Goal: Navigation & Orientation: Find specific page/section

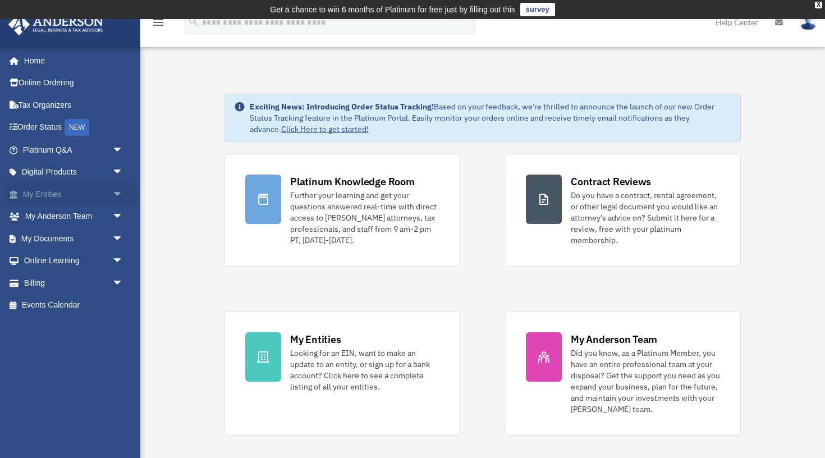
click at [49, 195] on link "My Entities arrow_drop_down" at bounding box center [74, 194] width 132 height 22
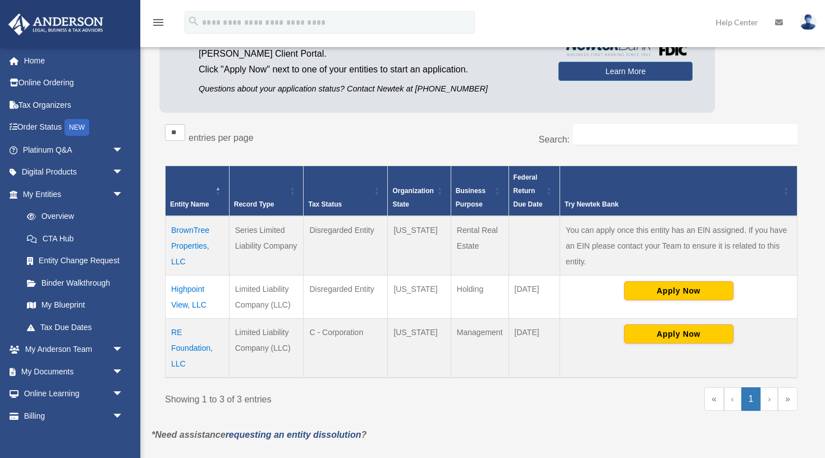
scroll to position [135, 0]
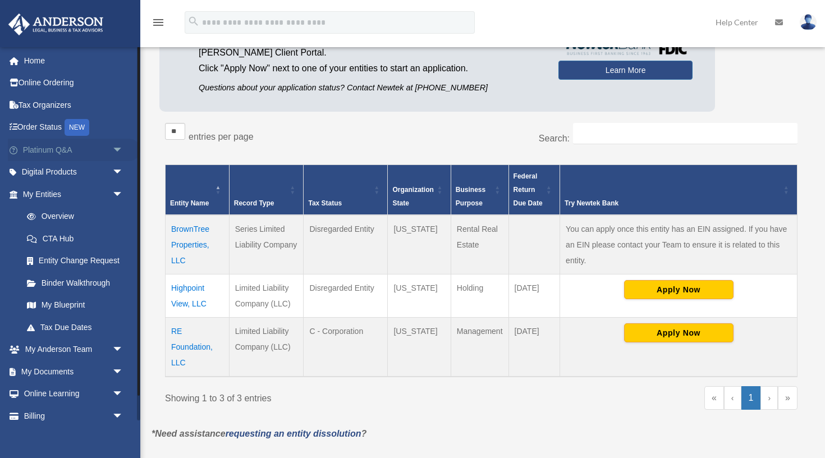
click at [116, 146] on span "arrow_drop_down" at bounding box center [123, 150] width 22 height 23
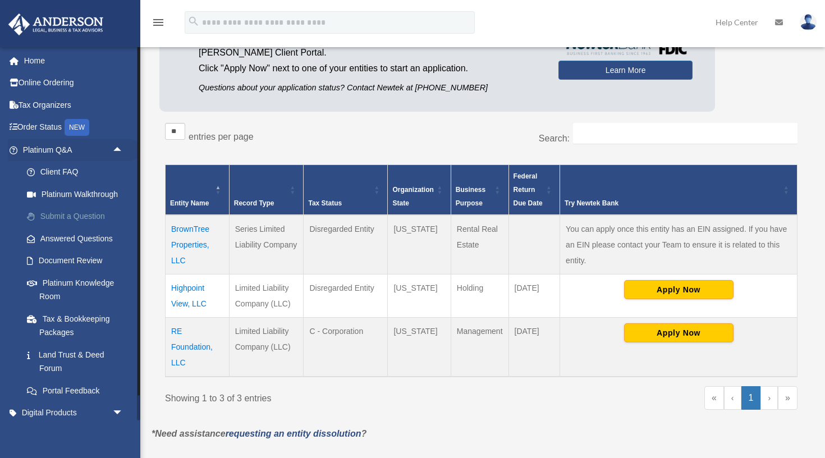
click at [52, 212] on link "Submit a Question" at bounding box center [78, 216] width 125 height 22
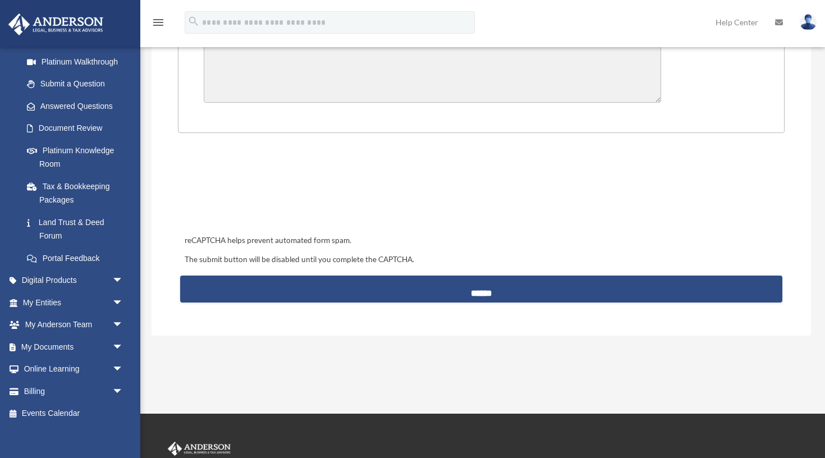
scroll to position [420, 0]
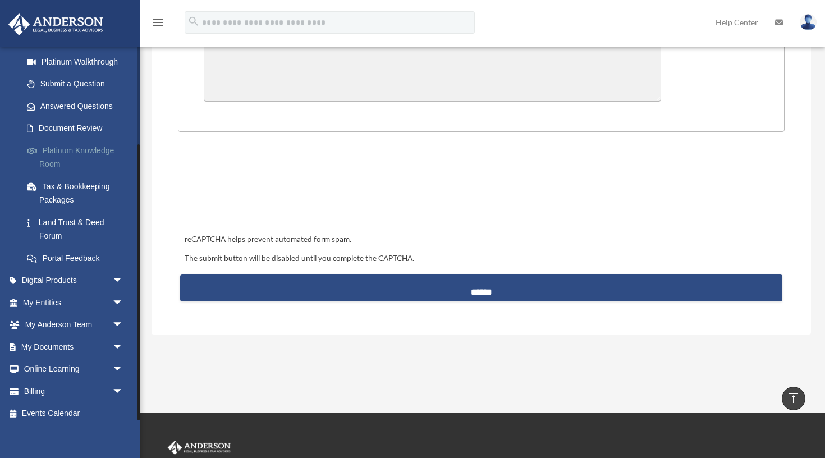
click at [84, 148] on link "Platinum Knowledge Room" at bounding box center [78, 157] width 125 height 36
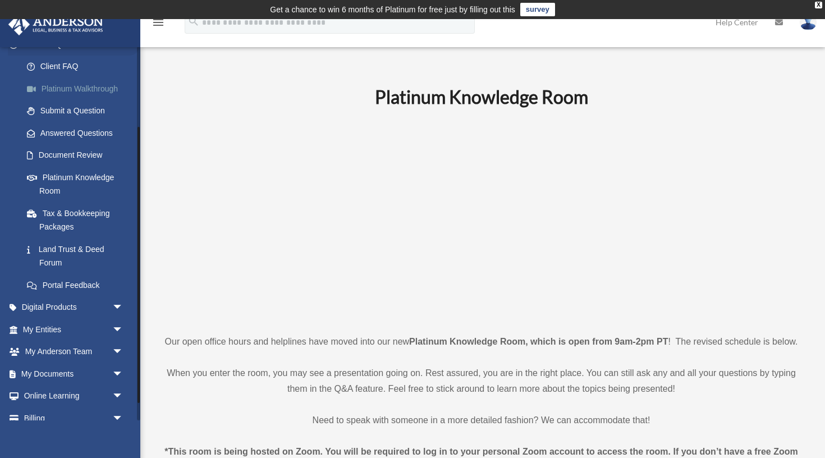
scroll to position [109, 0]
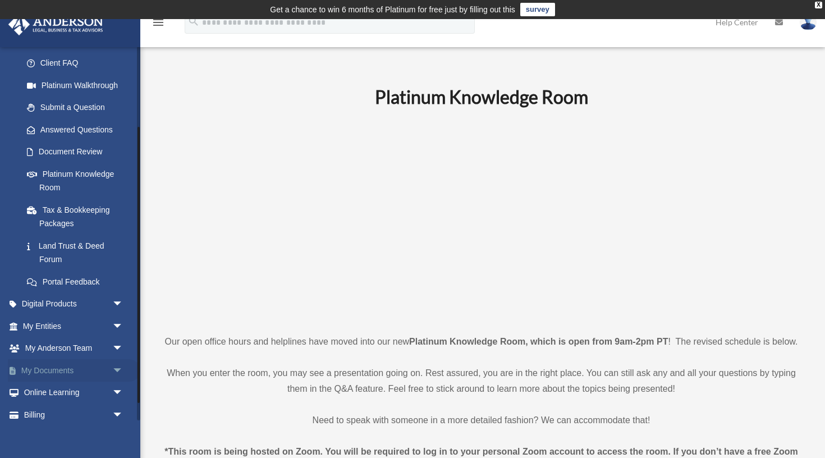
click at [37, 365] on link "My Documents arrow_drop_down" at bounding box center [74, 370] width 132 height 22
